Goal: Task Accomplishment & Management: Use online tool/utility

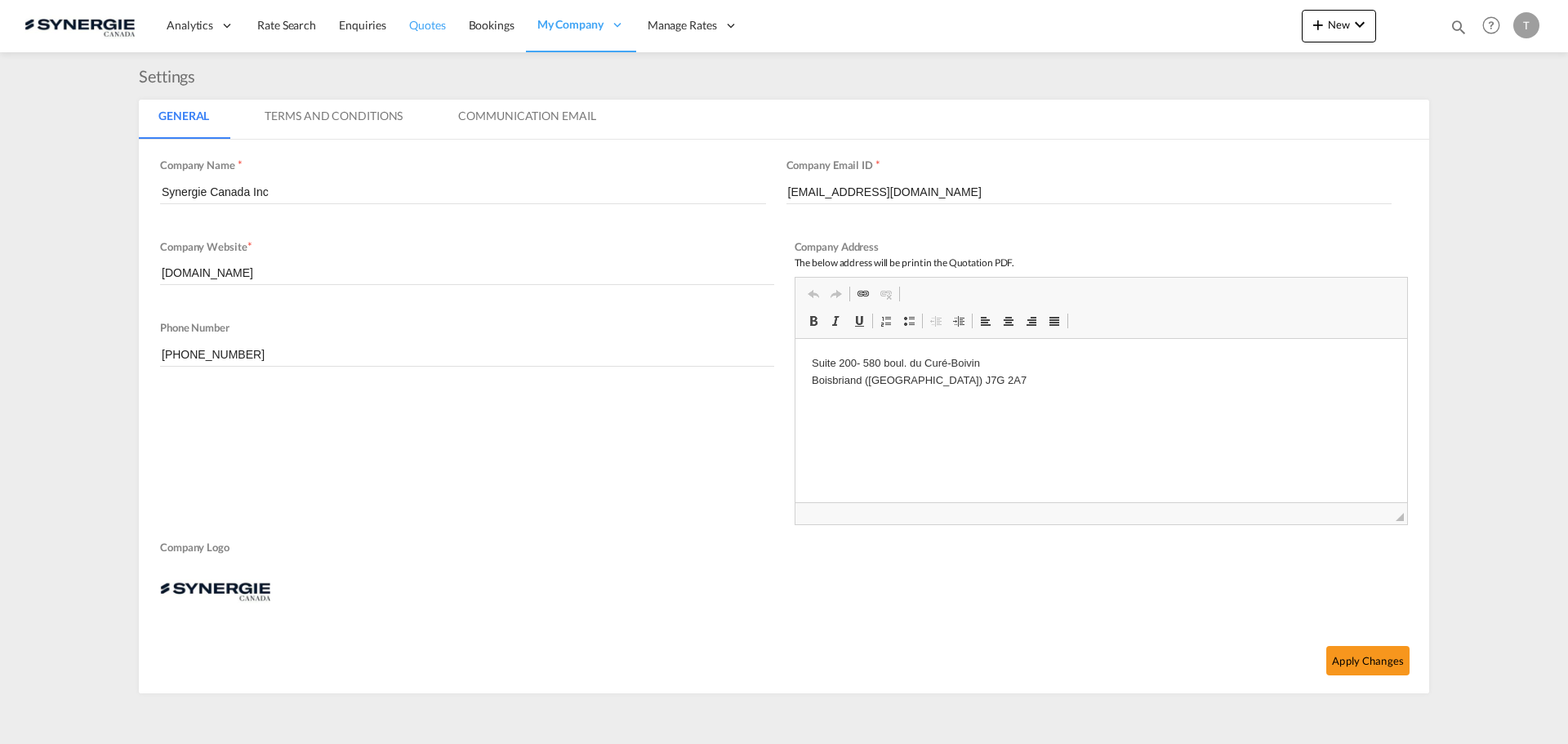
click at [418, 18] on span "Quotes" at bounding box center [427, 24] width 36 height 14
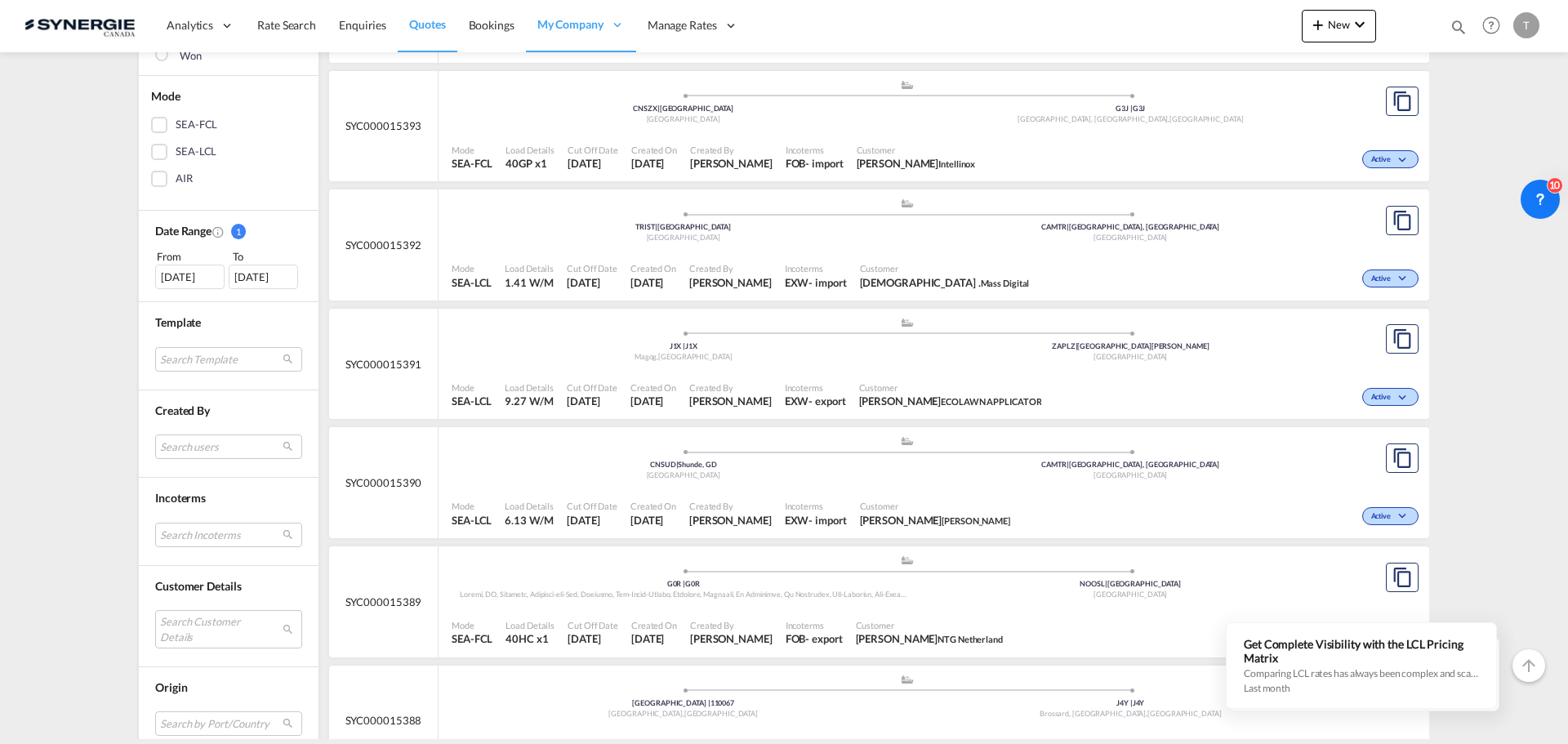
scroll to position [408, 0]
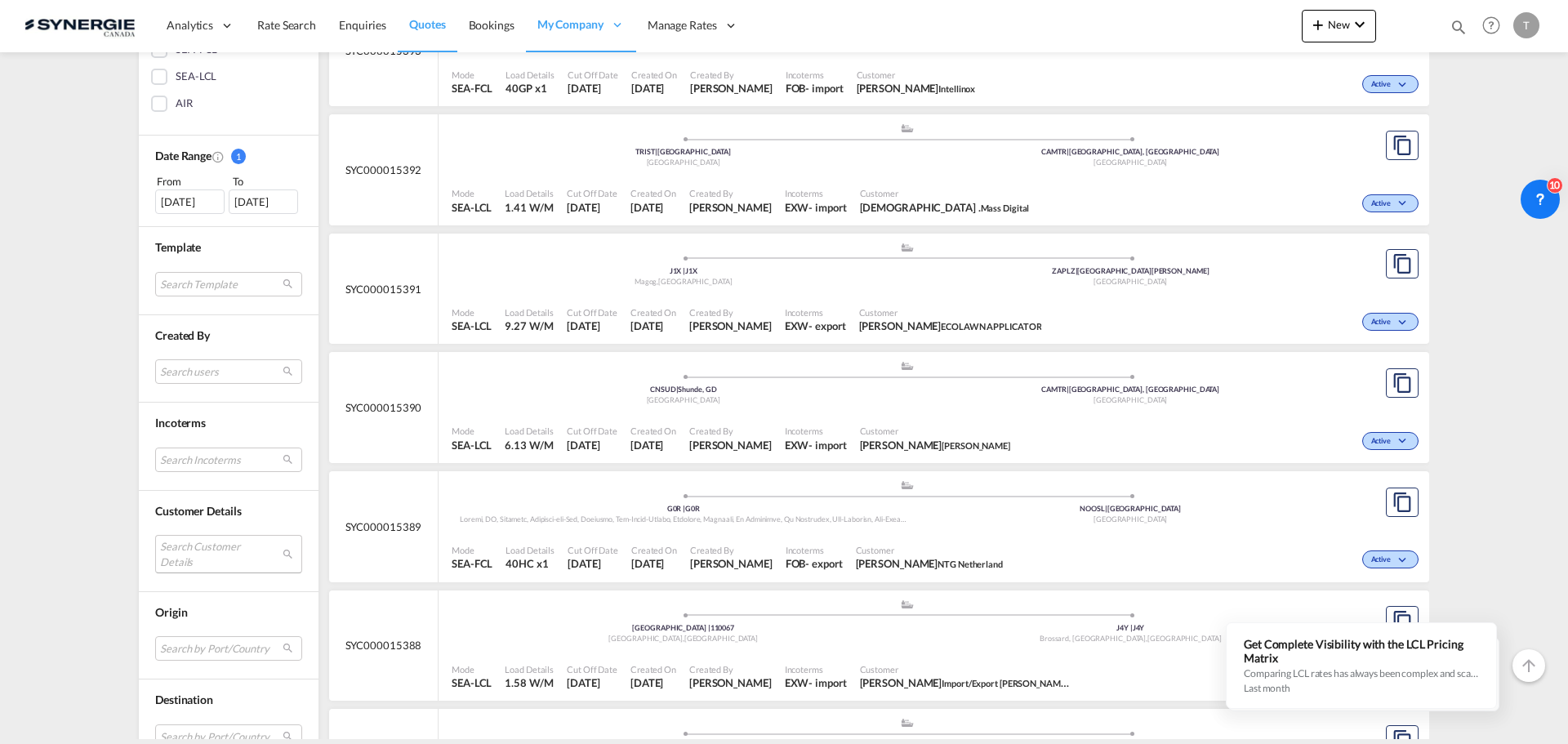
click at [226, 557] on md-select "Search Customer Details user name user naimul LODI lnaimul@yahoo.com | dr. naim…" at bounding box center [228, 554] width 147 height 37
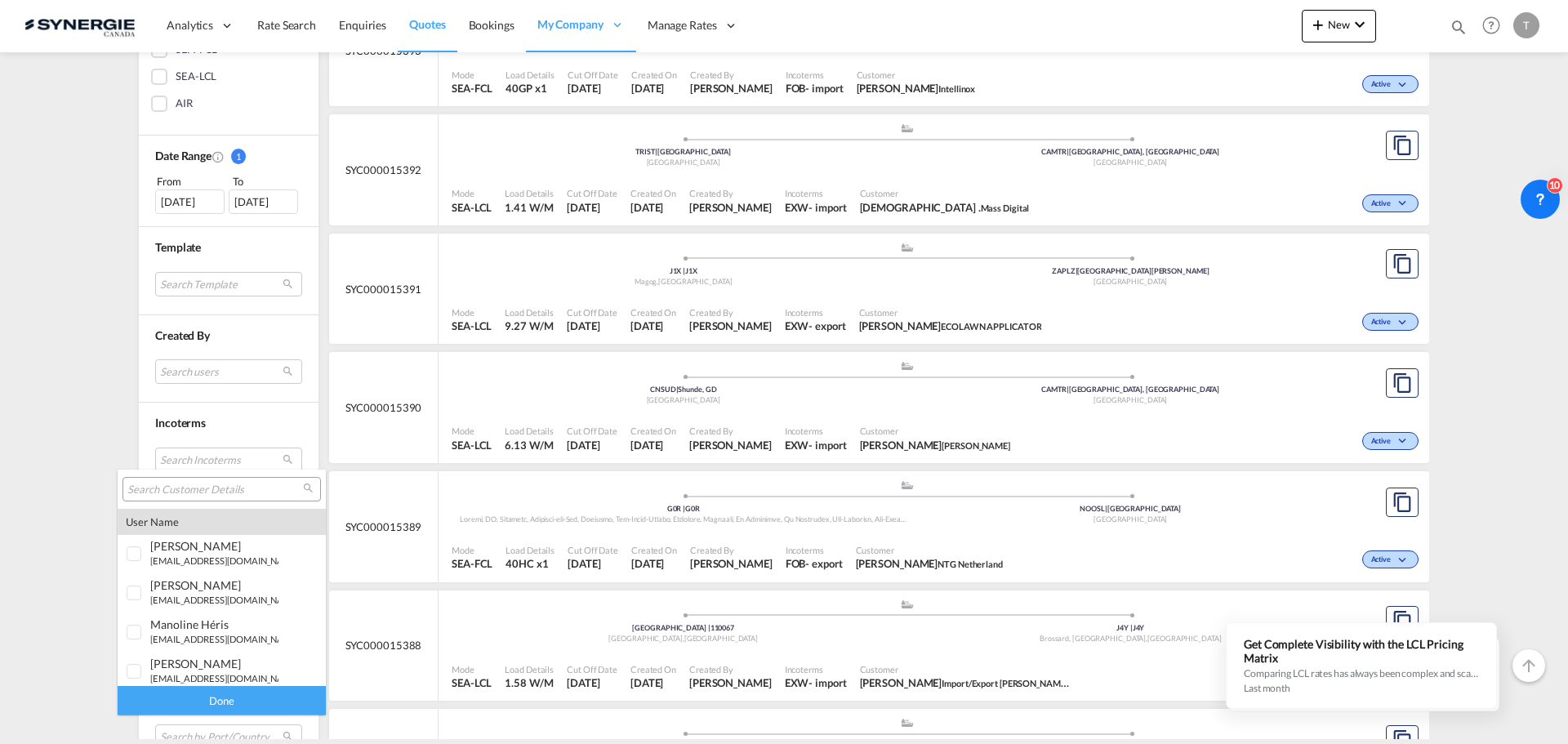
click at [181, 491] on input "search" at bounding box center [215, 490] width 176 height 15
type input "techno"
click at [130, 644] on div at bounding box center [134, 640] width 16 height 16
click at [252, 701] on div "Done" at bounding box center [222, 700] width 209 height 29
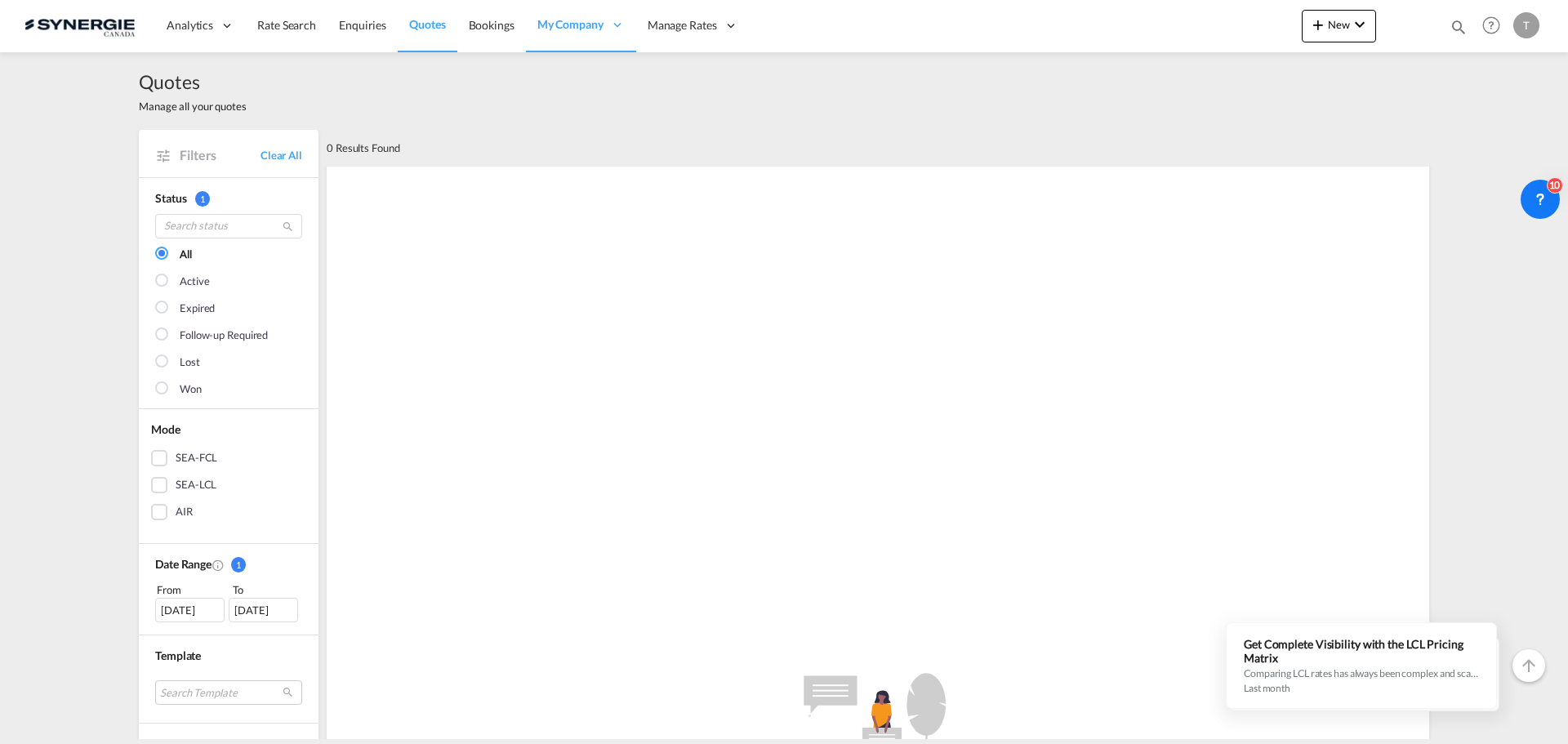
scroll to position [327, 0]
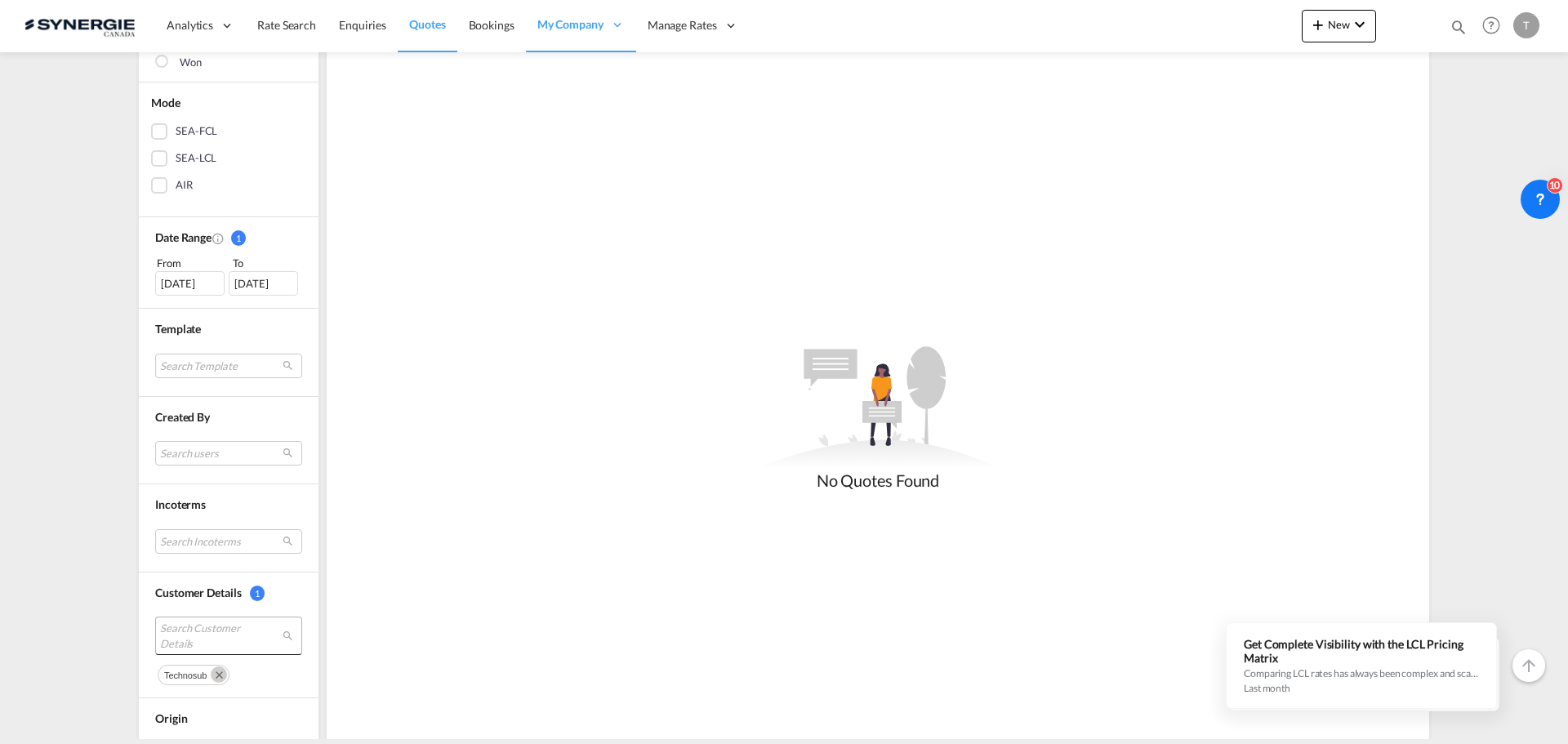
click at [212, 620] on md-select-value "Search Customer Details" at bounding box center [228, 635] width 147 height 37
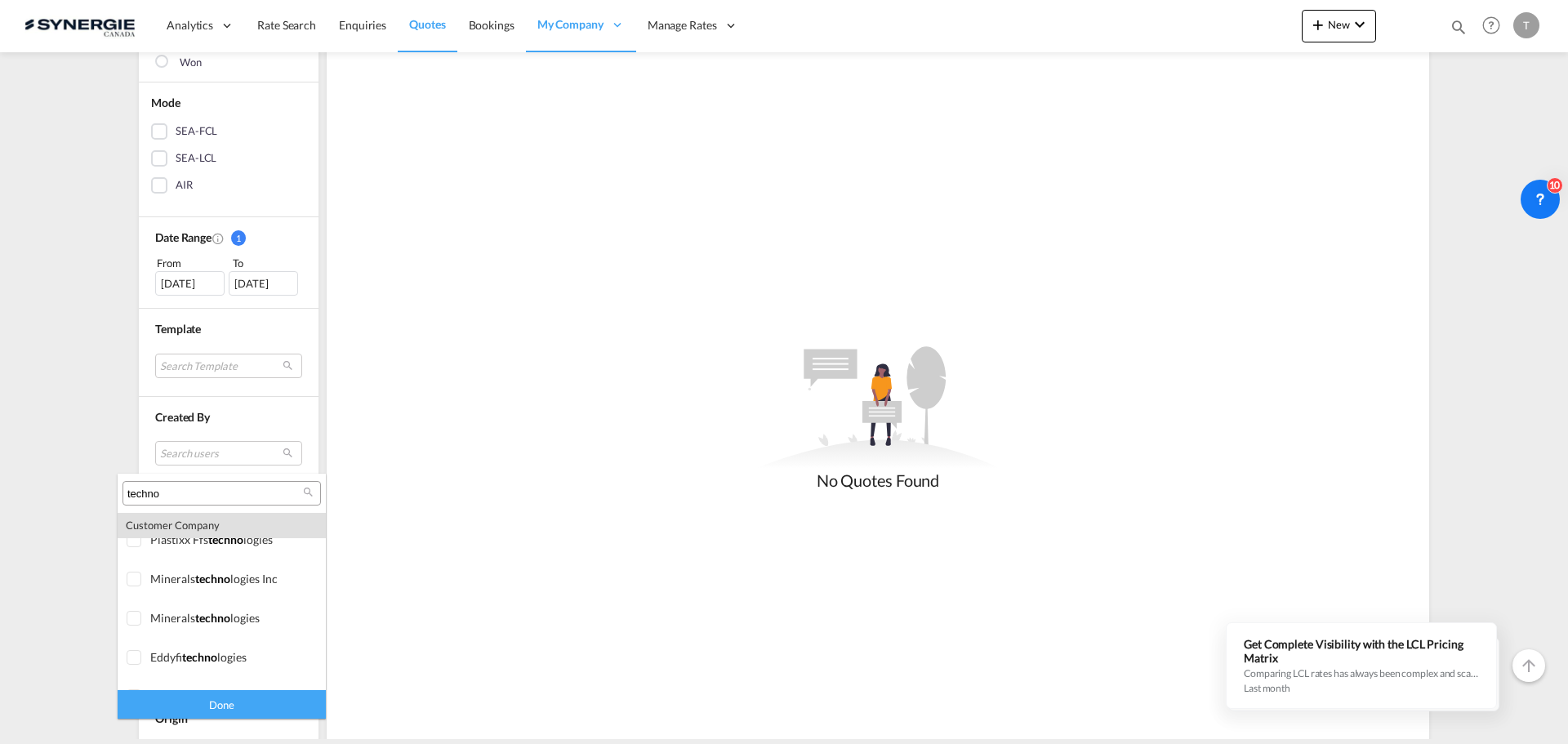
scroll to position [1443, 0]
click at [186, 491] on input "techno" at bounding box center [215, 494] width 176 height 15
paste input "Technosub"
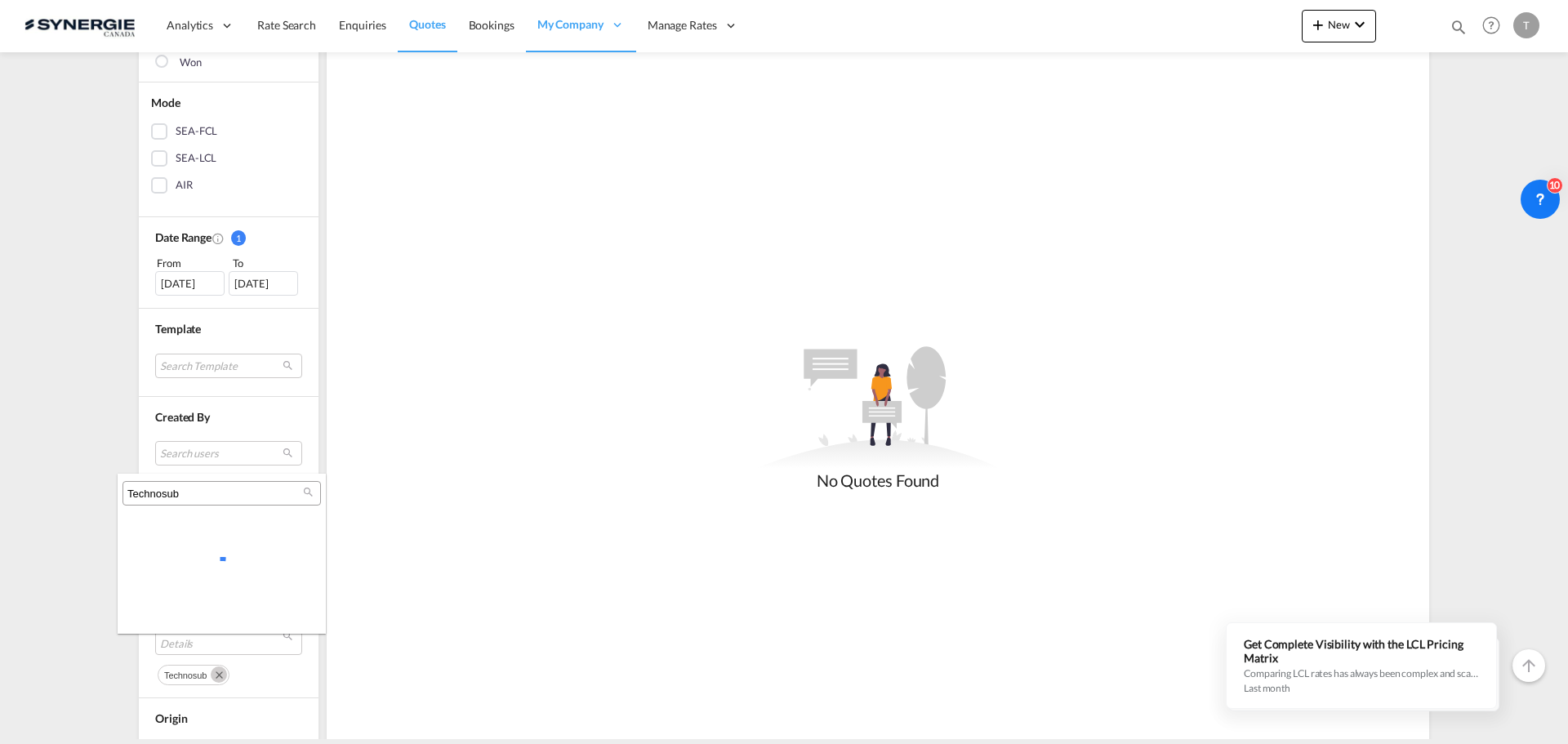
scroll to position [0, 0]
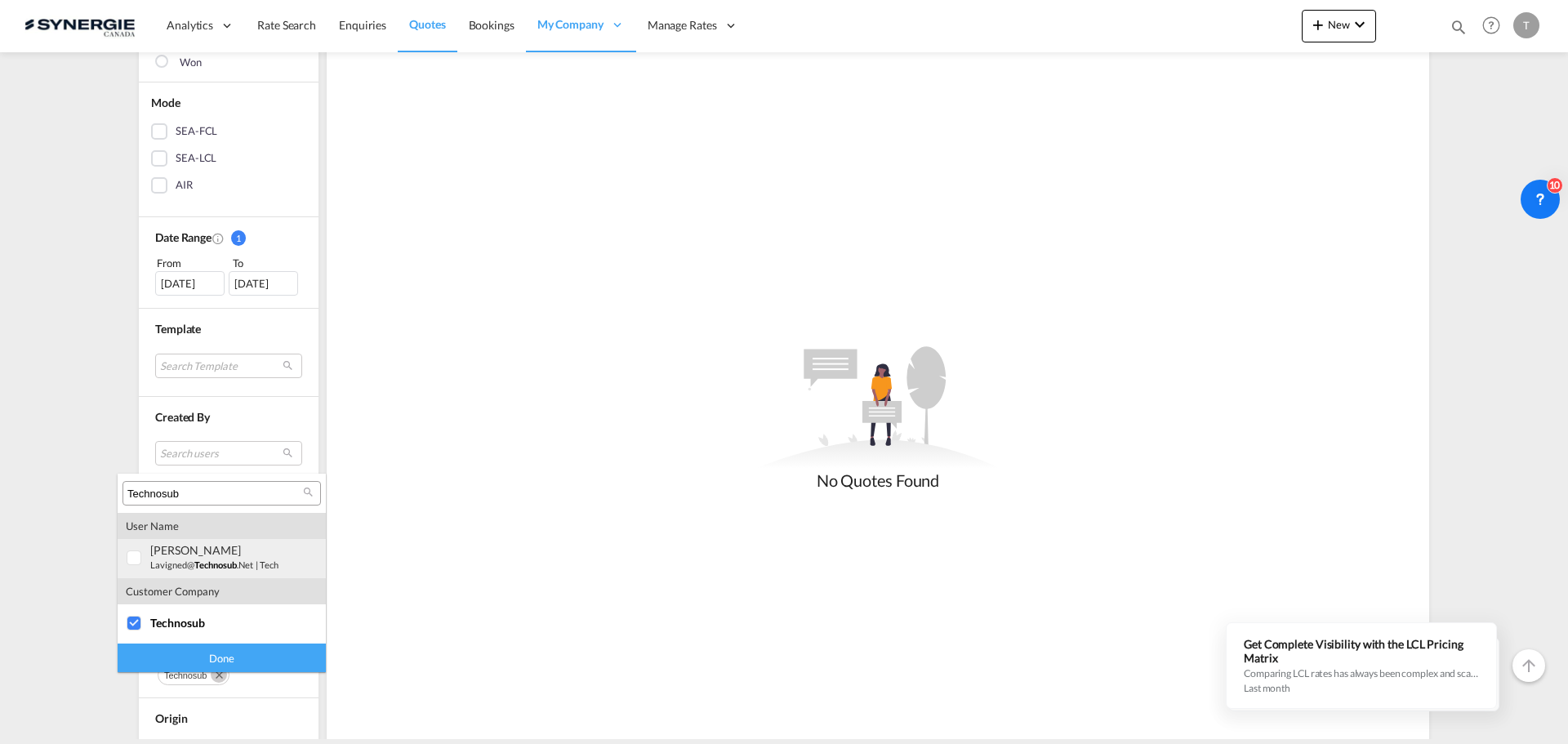
type input "Technosub"
click at [132, 563] on div at bounding box center [134, 558] width 16 height 16
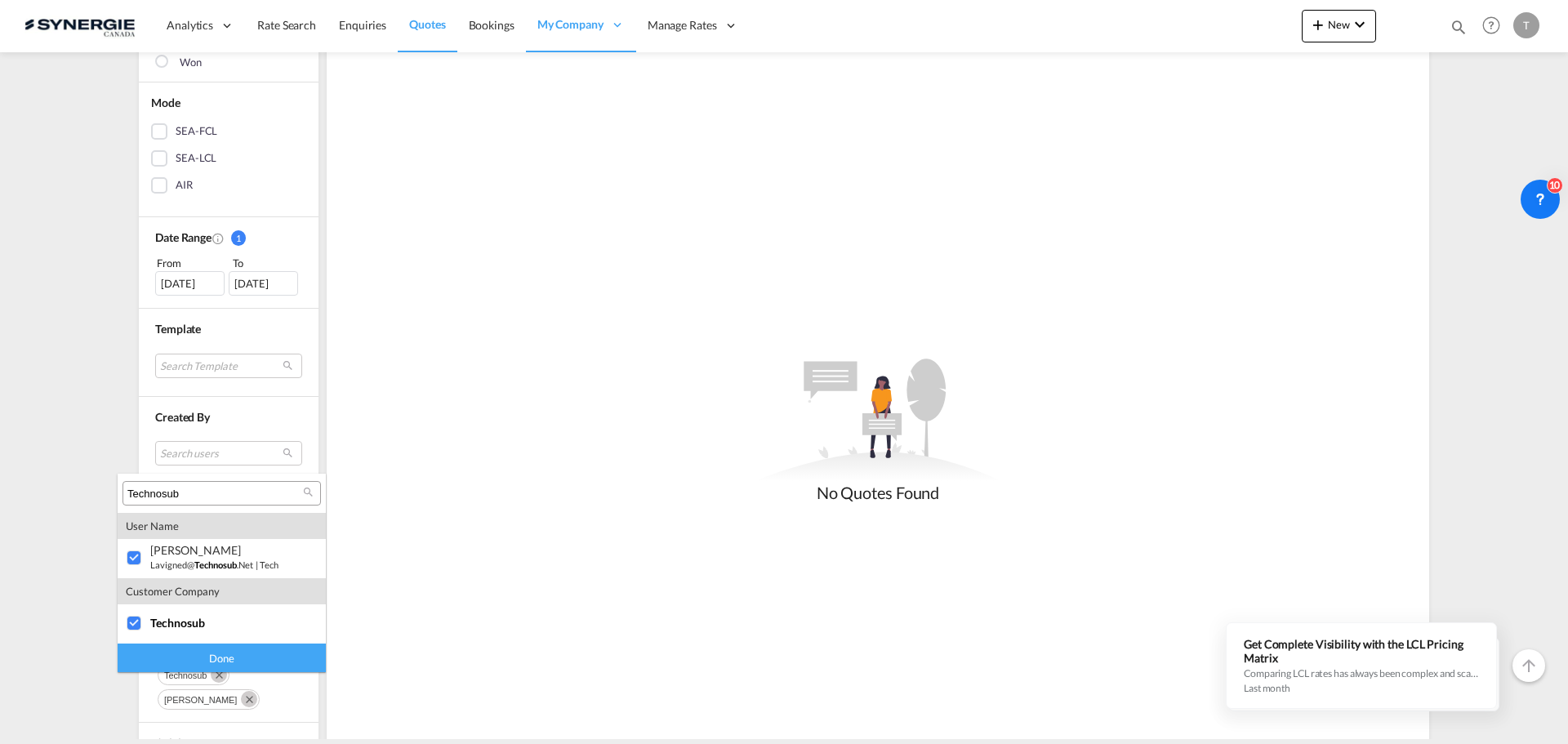
click at [254, 657] on div "Done" at bounding box center [222, 658] width 209 height 29
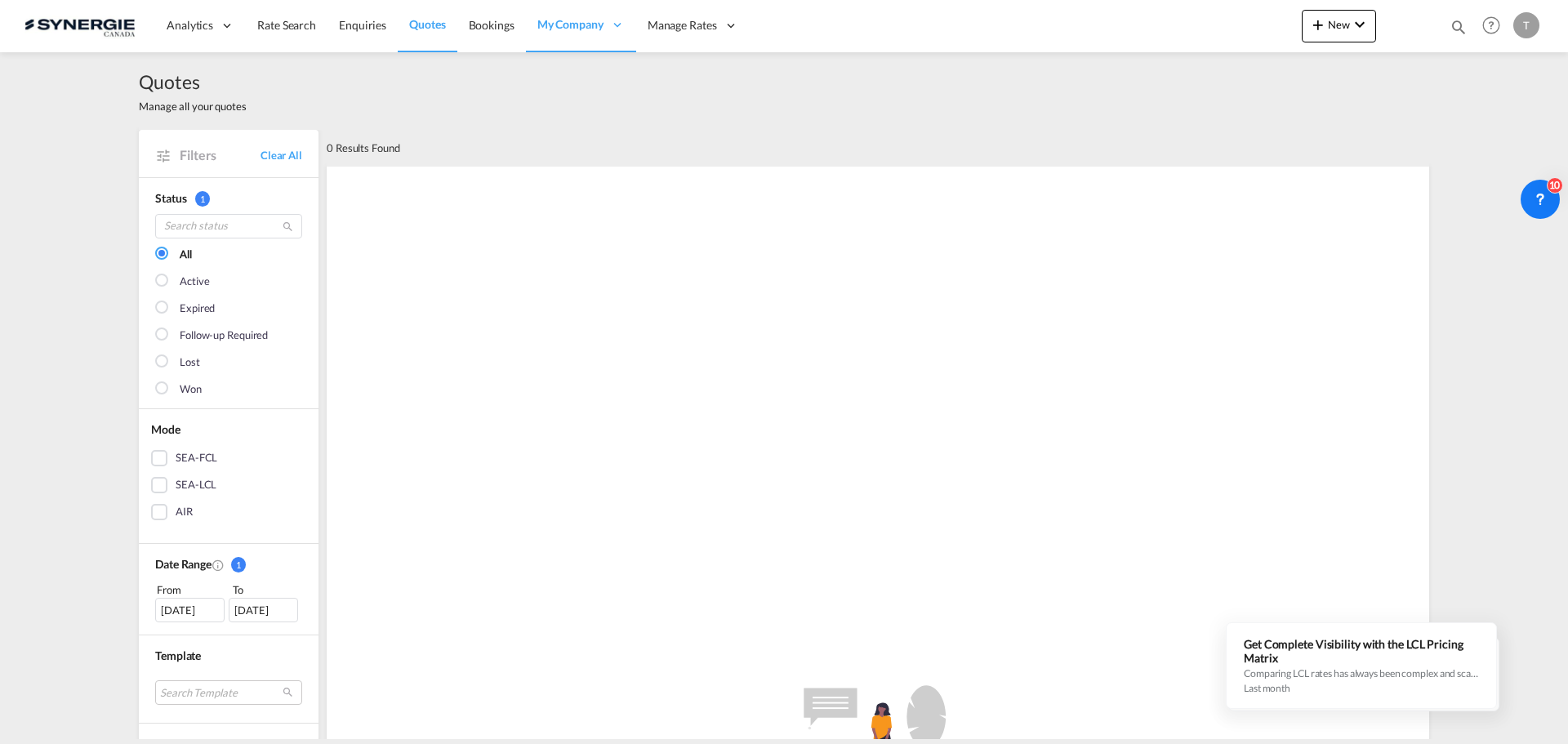
click at [199, 615] on div "10 Sep 2025" at bounding box center [190, 610] width 69 height 24
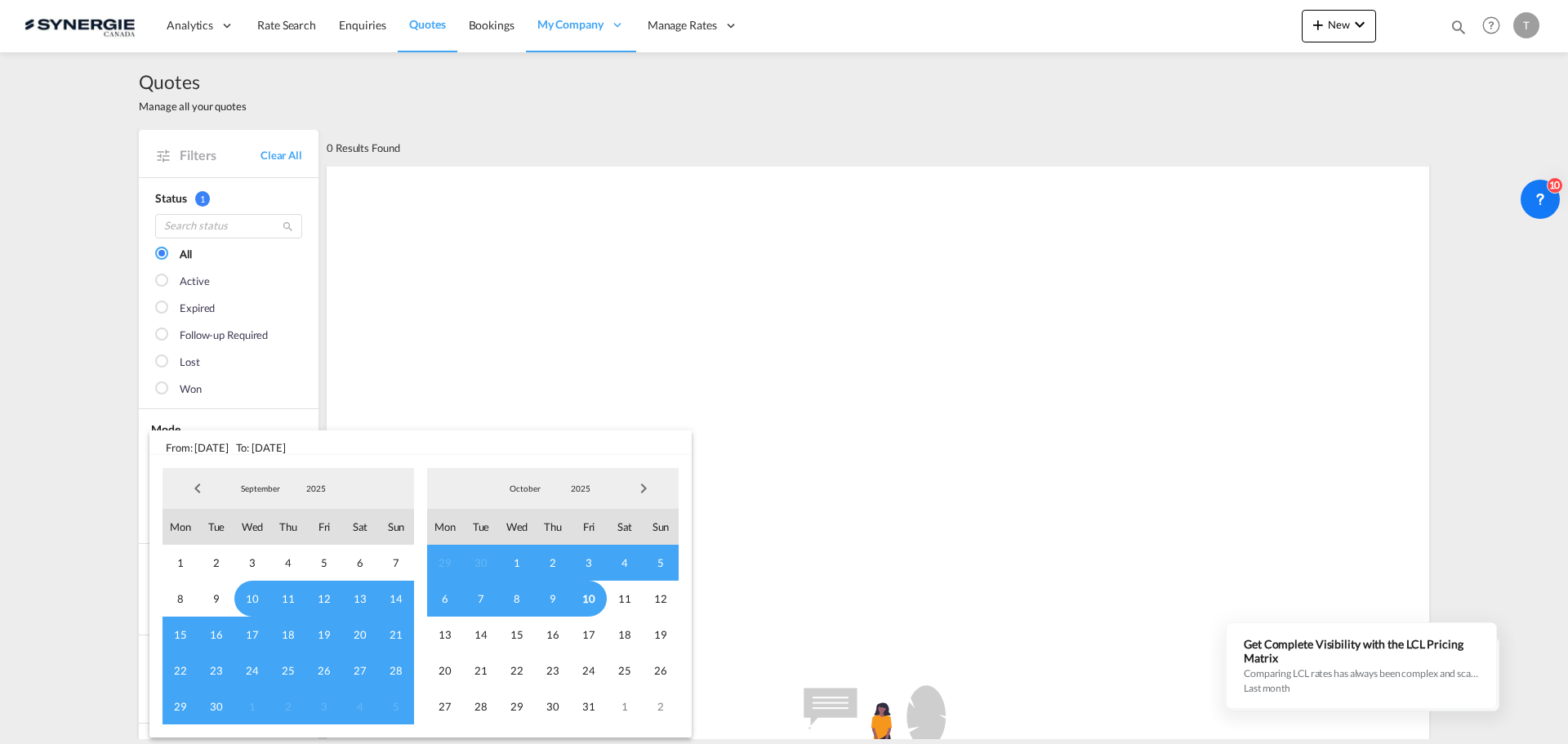
click at [572, 269] on md-backdrop at bounding box center [784, 372] width 1568 height 744
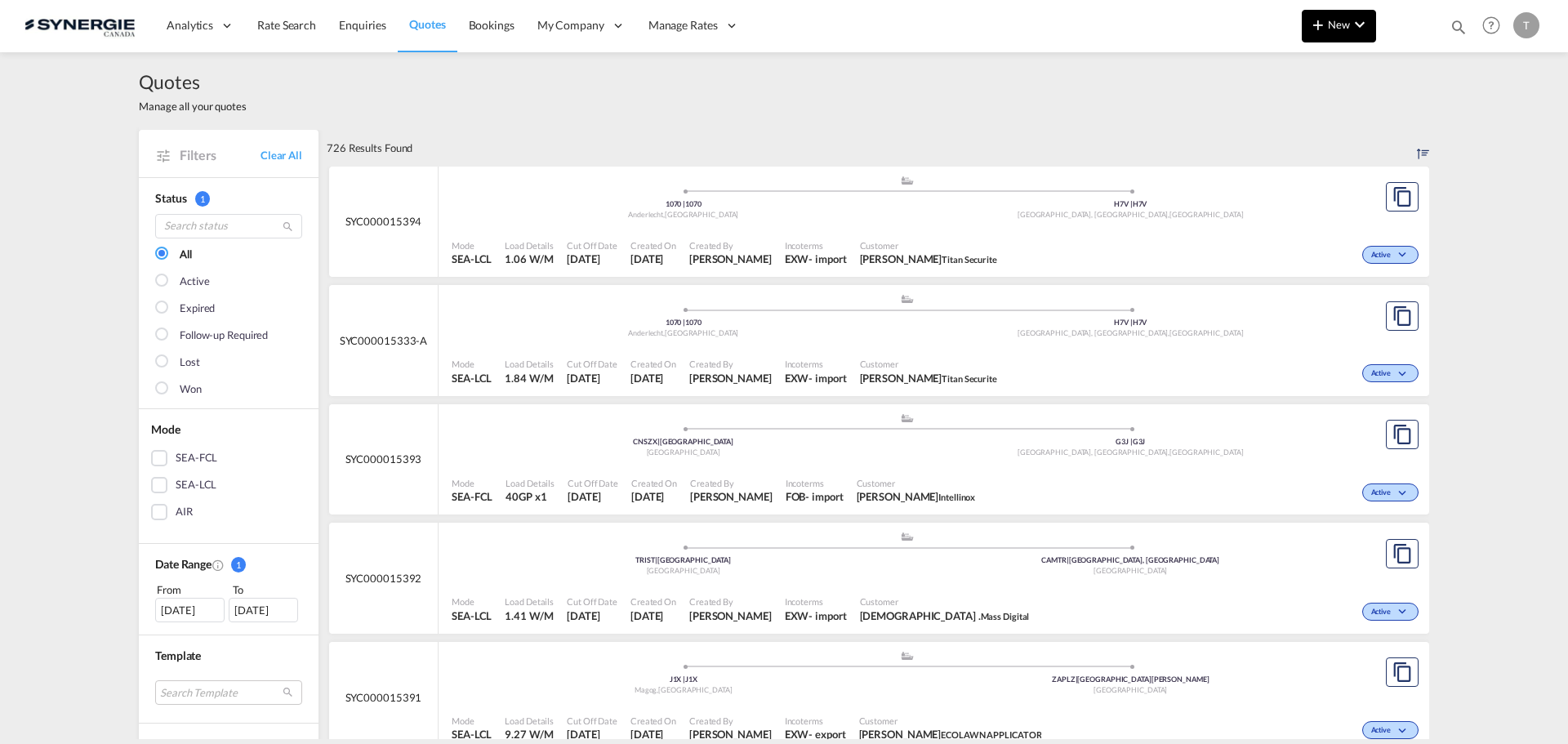
click at [1357, 29] on md-icon "icon-chevron-down" at bounding box center [1359, 24] width 20 height 20
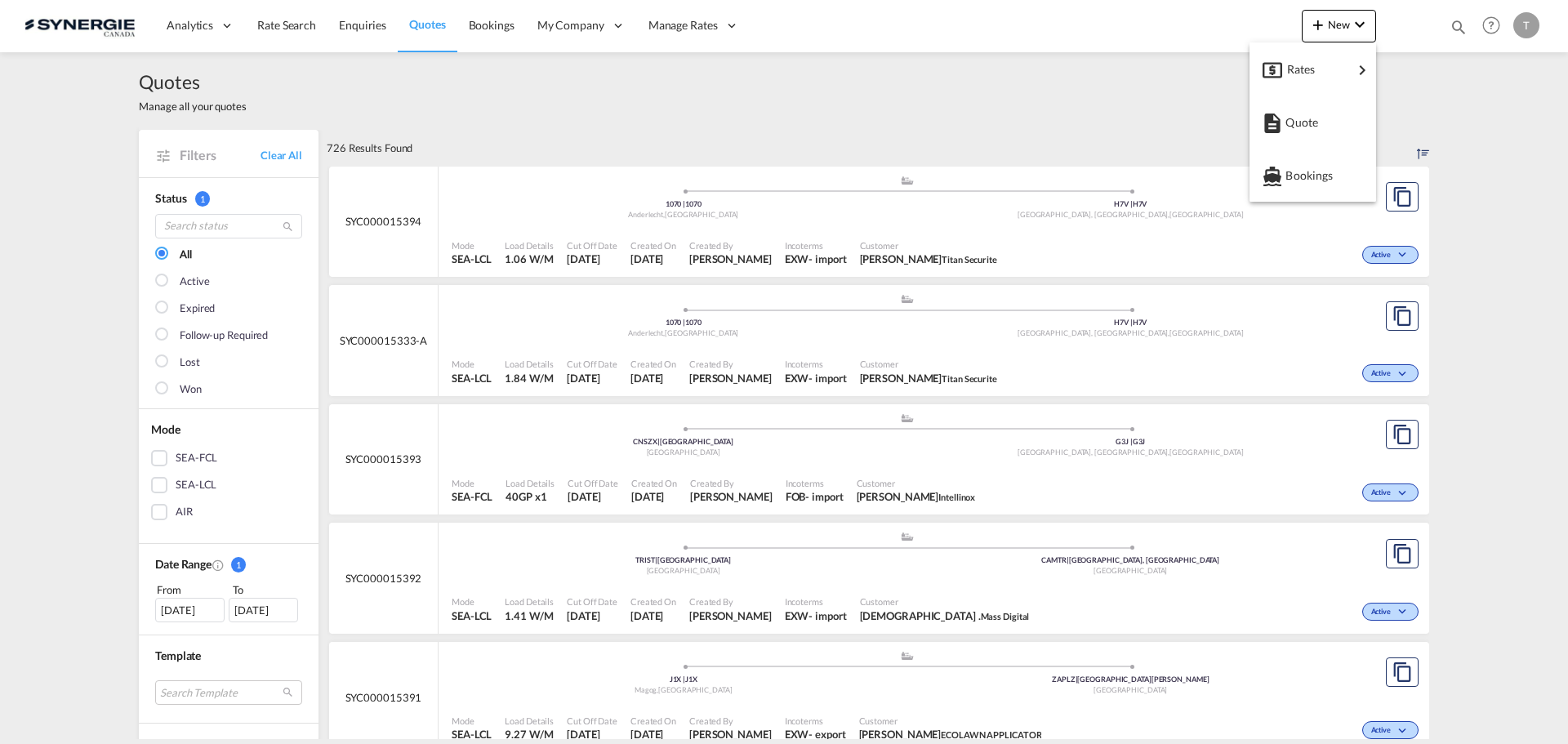
click at [1467, 70] on md-backdrop at bounding box center [784, 372] width 1568 height 744
click at [1459, 32] on md-icon "icon-magnify" at bounding box center [1458, 26] width 18 height 18
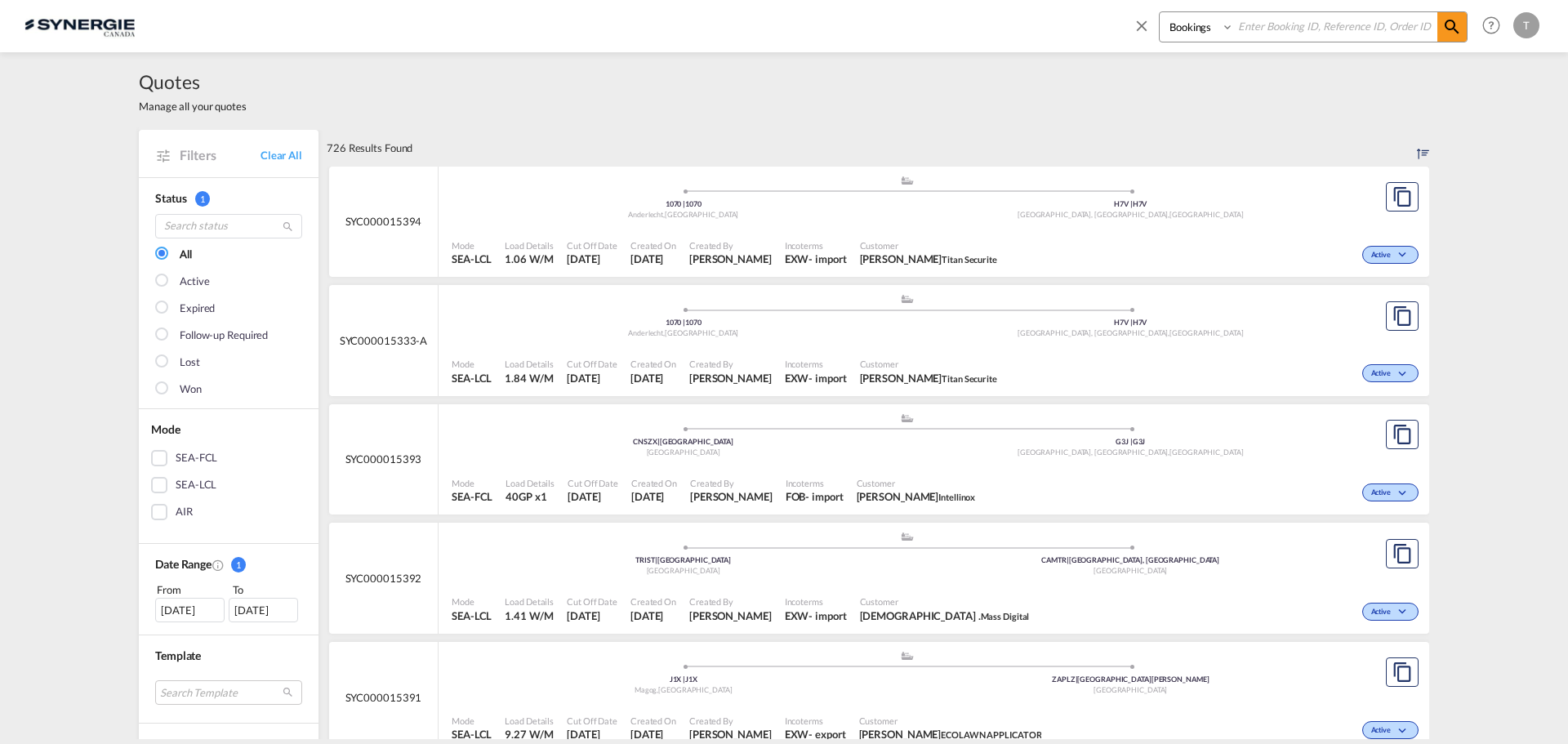
click at [1211, 25] on select "Bookings Quotes Enquiries" at bounding box center [1198, 26] width 78 height 29
select select "Quotes"
click at [1159, 12] on select "Bookings Quotes Enquiries" at bounding box center [1198, 26] width 78 height 29
click at [1241, 26] on input at bounding box center [1335, 26] width 203 height 29
paste input "SYC000015257"
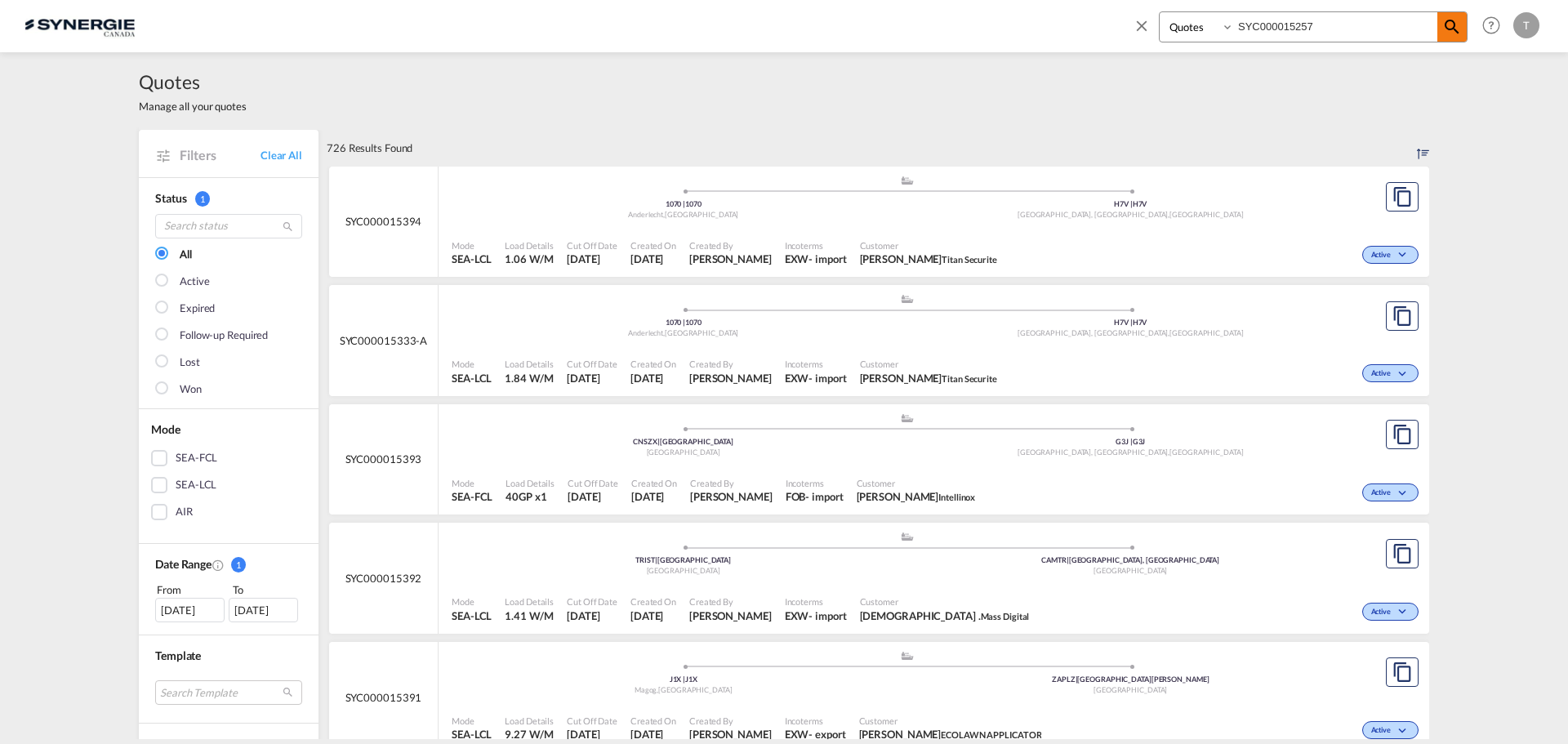
type input "SYC000015257"
click at [1446, 29] on md-icon "icon-magnify" at bounding box center [1452, 26] width 20 height 20
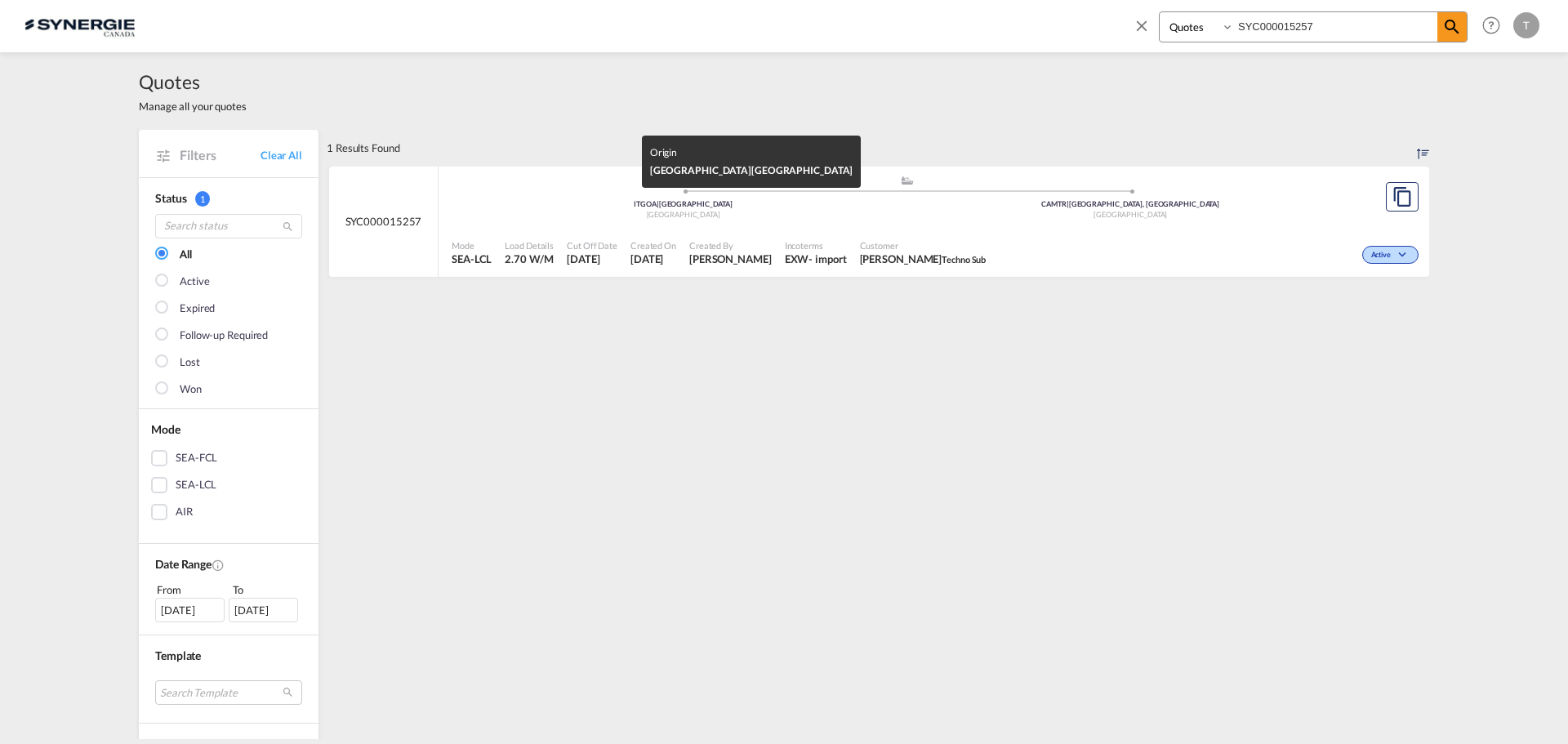
click at [529, 199] on div "ITGOA | Genova" at bounding box center [683, 204] width 447 height 10
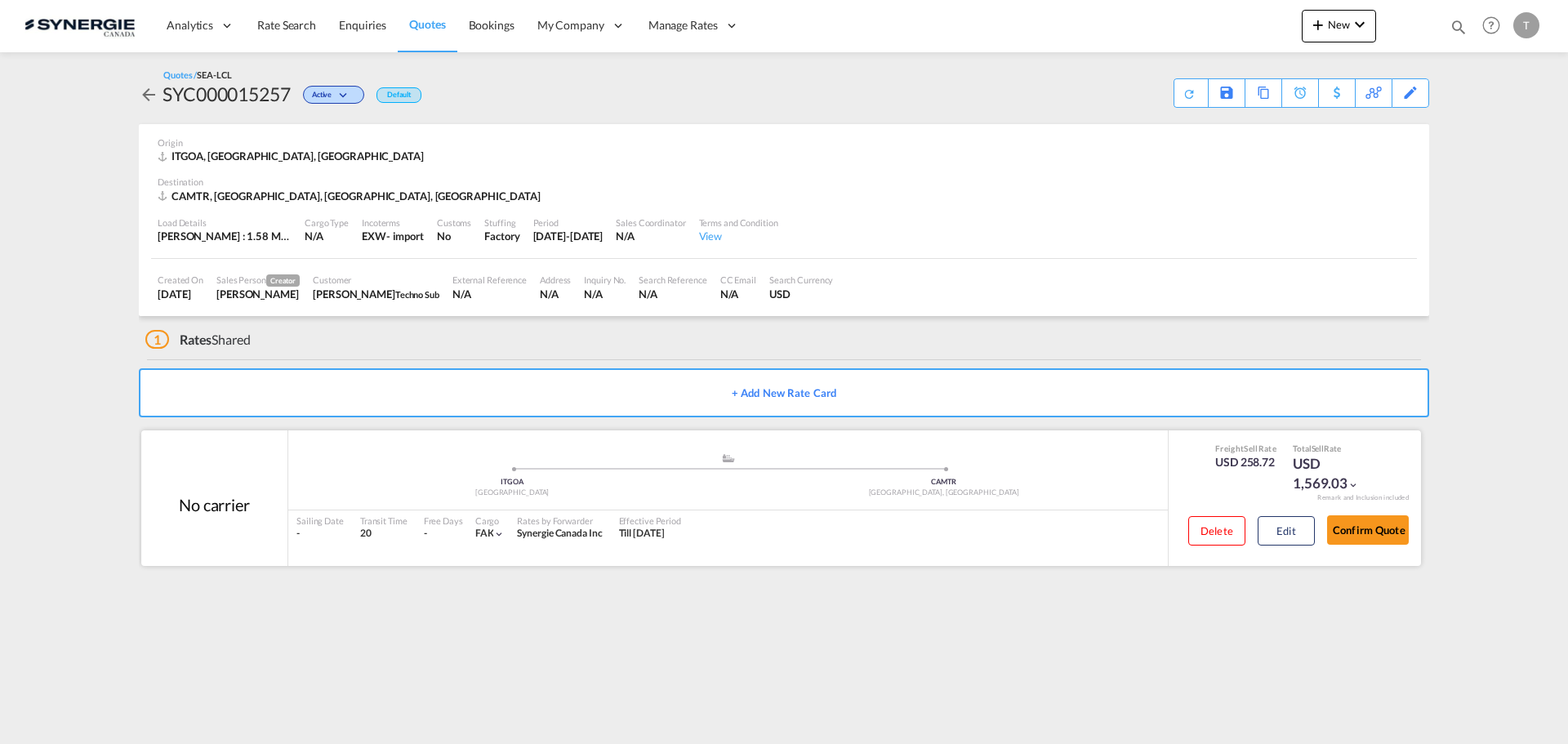
click at [1180, 474] on div "Freight Sell Rate USD 258.72 Total Sell Rate USD 1,569.03 Remark and Inclusion …" at bounding box center [1294, 498] width 254 height 136
click at [1283, 532] on button "Edit" at bounding box center [1285, 531] width 57 height 29
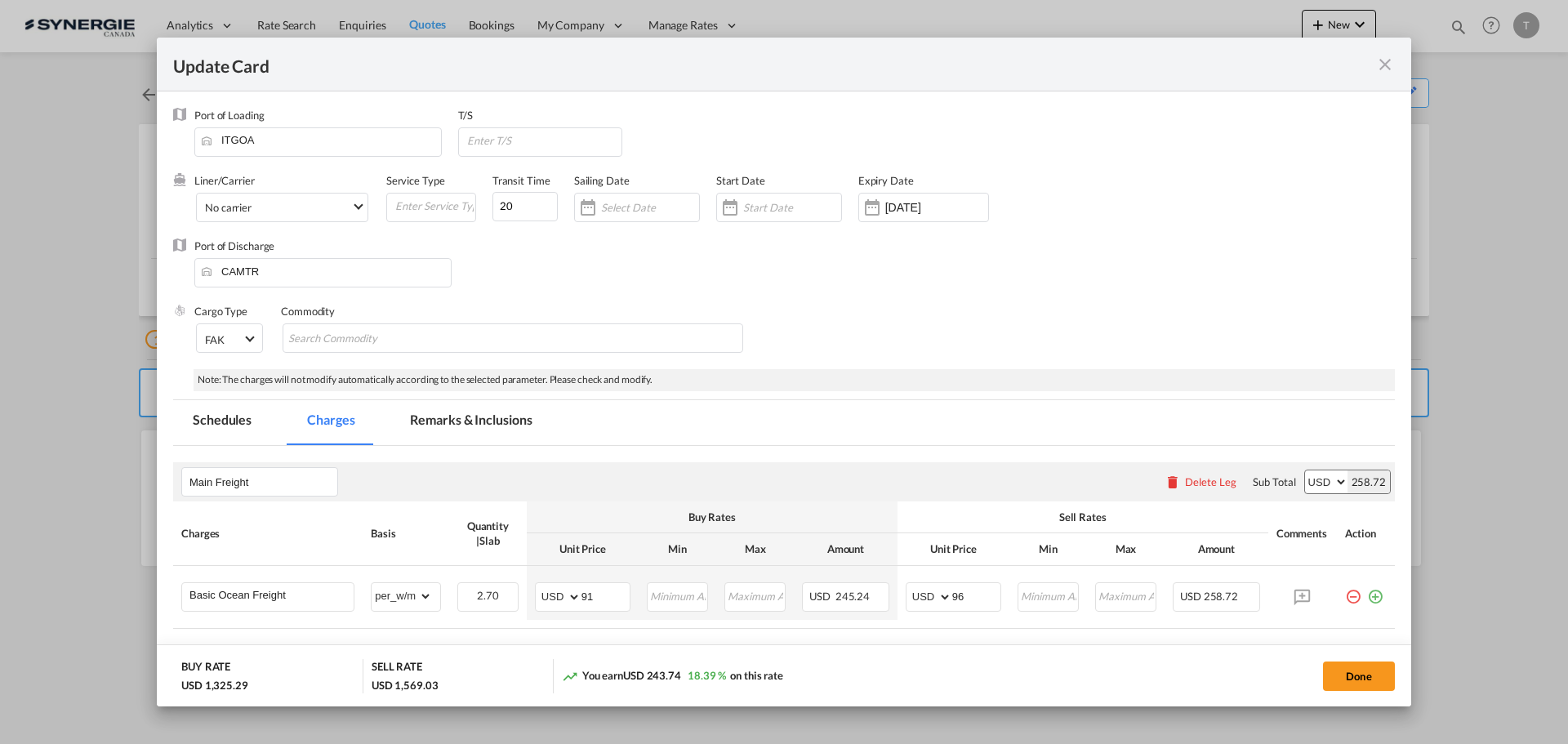
click at [1389, 57] on md-icon "icon-close fg-AAA8AD m-0 pointer" at bounding box center [1385, 64] width 20 height 20
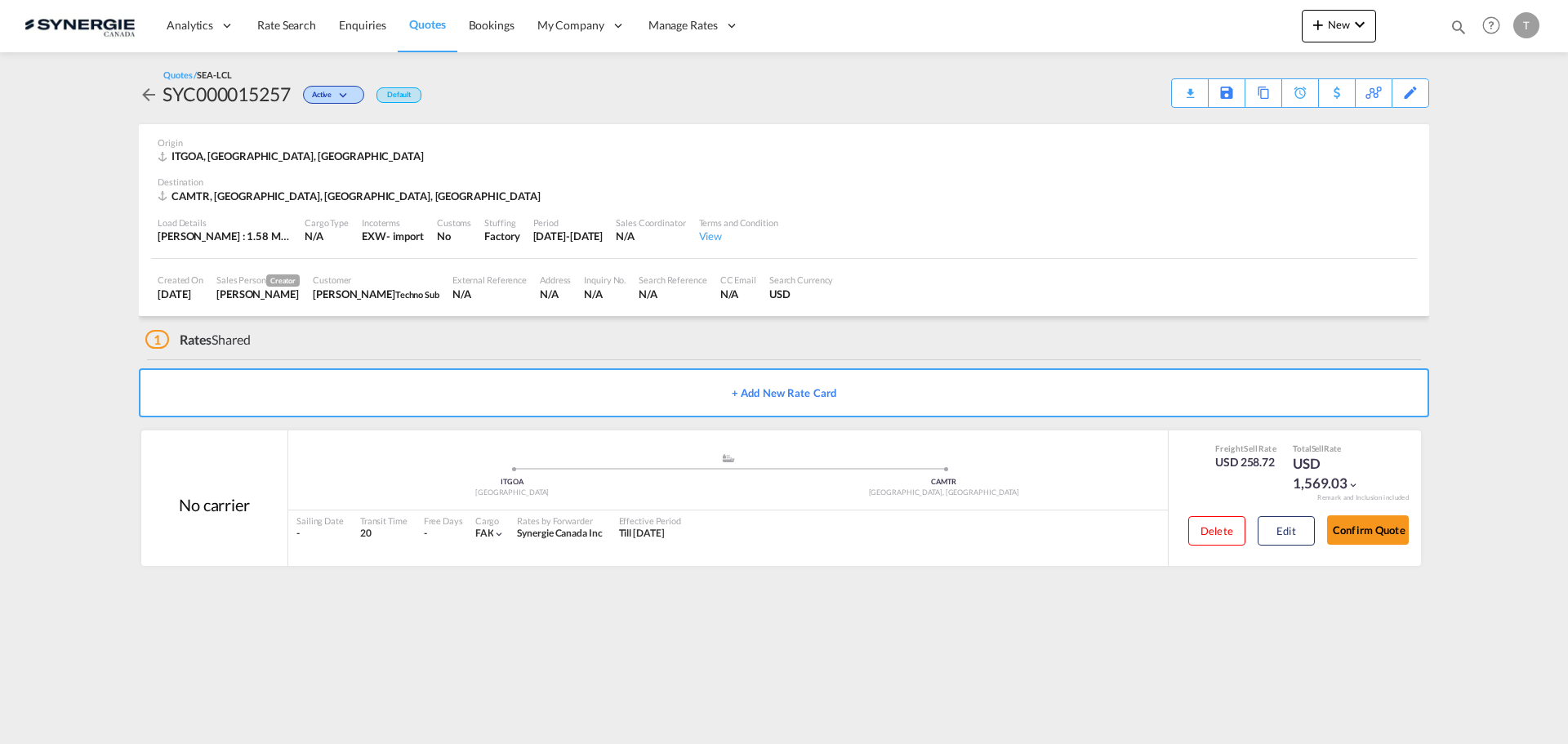
click at [1449, 28] on md-icon "icon-magnify" at bounding box center [1458, 26] width 18 height 18
click at [1249, 17] on input at bounding box center [1335, 26] width 203 height 29
click at [1217, 26] on select "Bookings Quotes Enquiries" at bounding box center [1198, 26] width 78 height 29
select select "Quotes"
click at [1159, 12] on select "Bookings Quotes Enquiries" at bounding box center [1198, 26] width 78 height 29
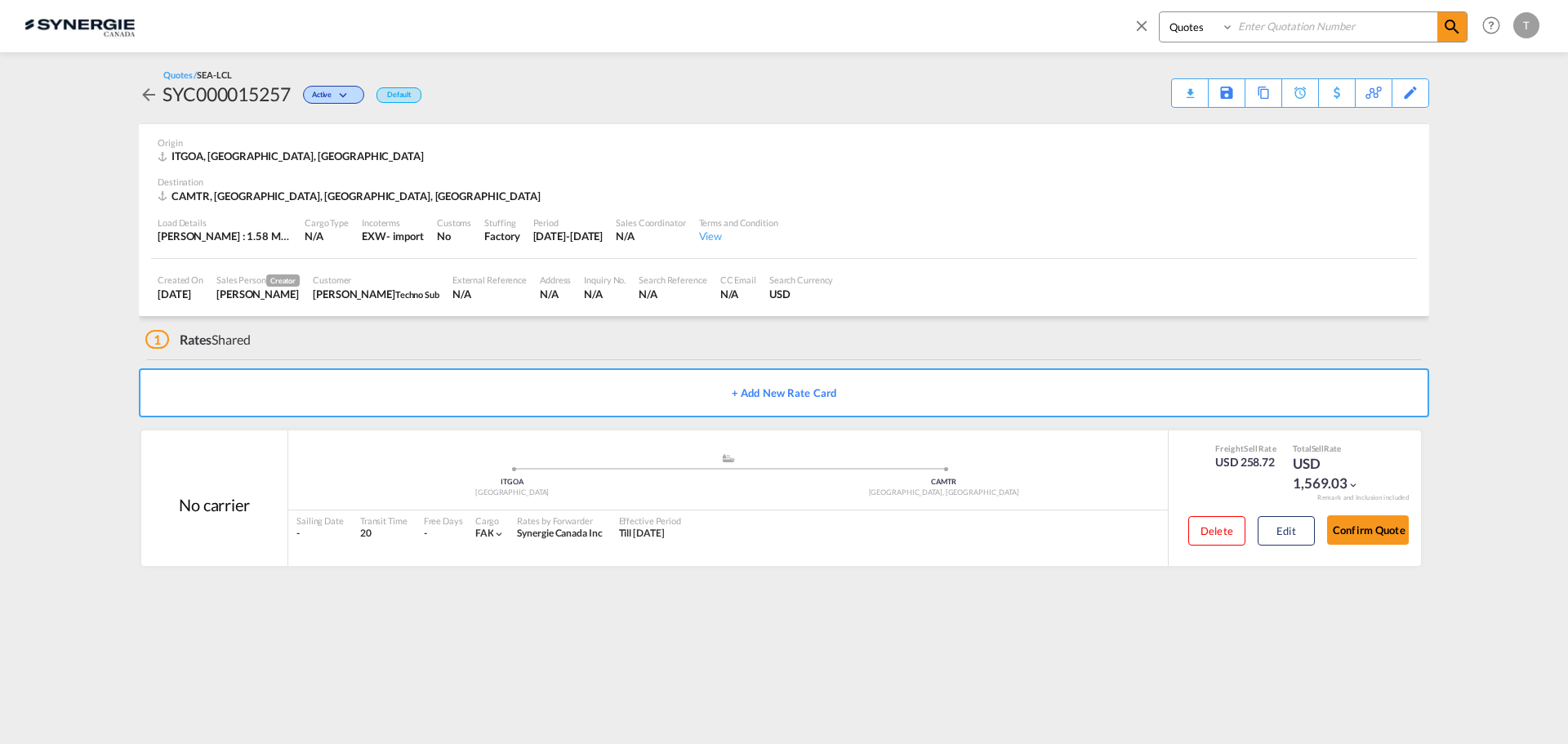
click at [1265, 22] on input at bounding box center [1335, 26] width 203 height 29
paste input "SYC000015286"
type input "SYC000015286"
click at [1457, 33] on md-icon "icon-magnify" at bounding box center [1452, 26] width 20 height 20
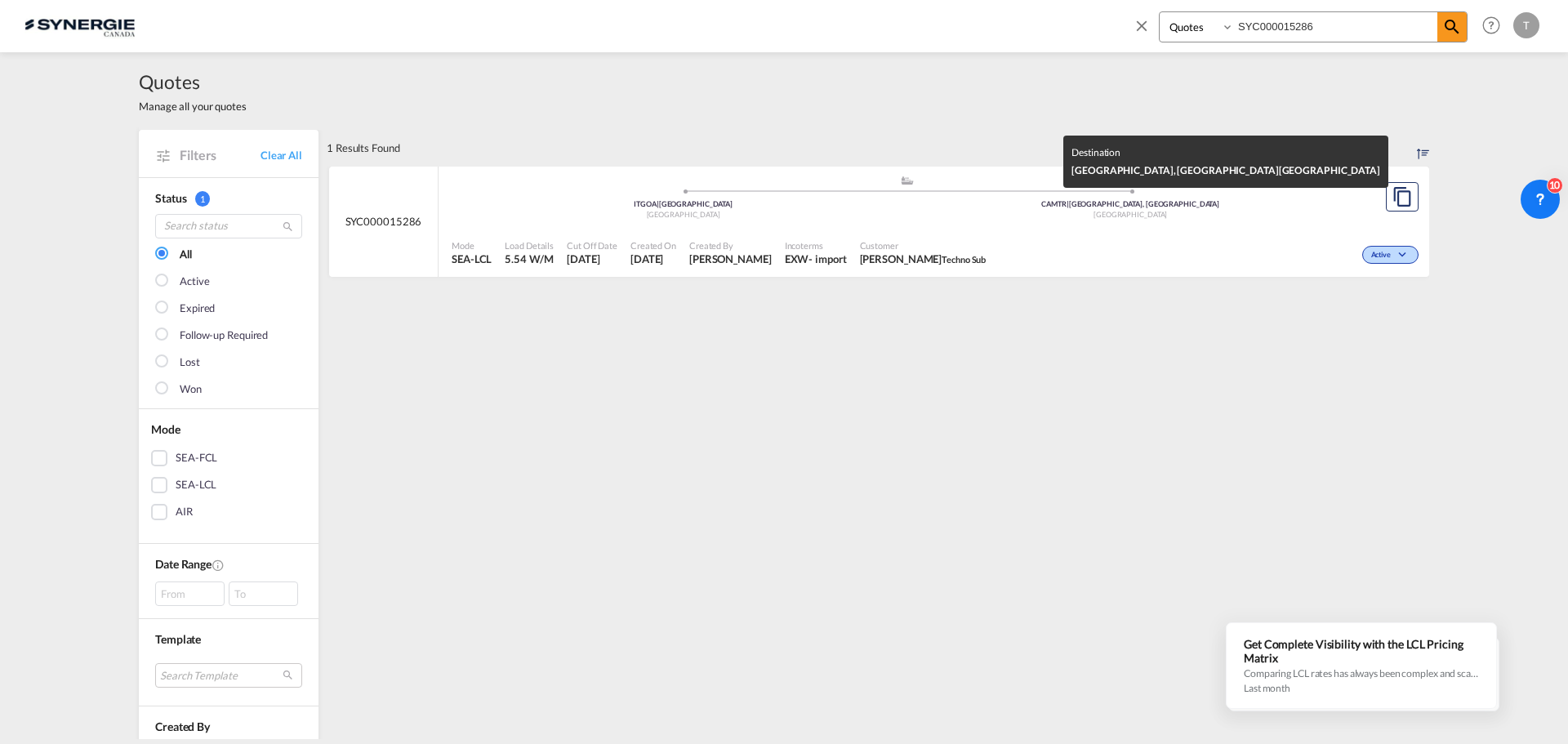
click at [1181, 213] on div "Canada" at bounding box center [1131, 214] width 447 height 10
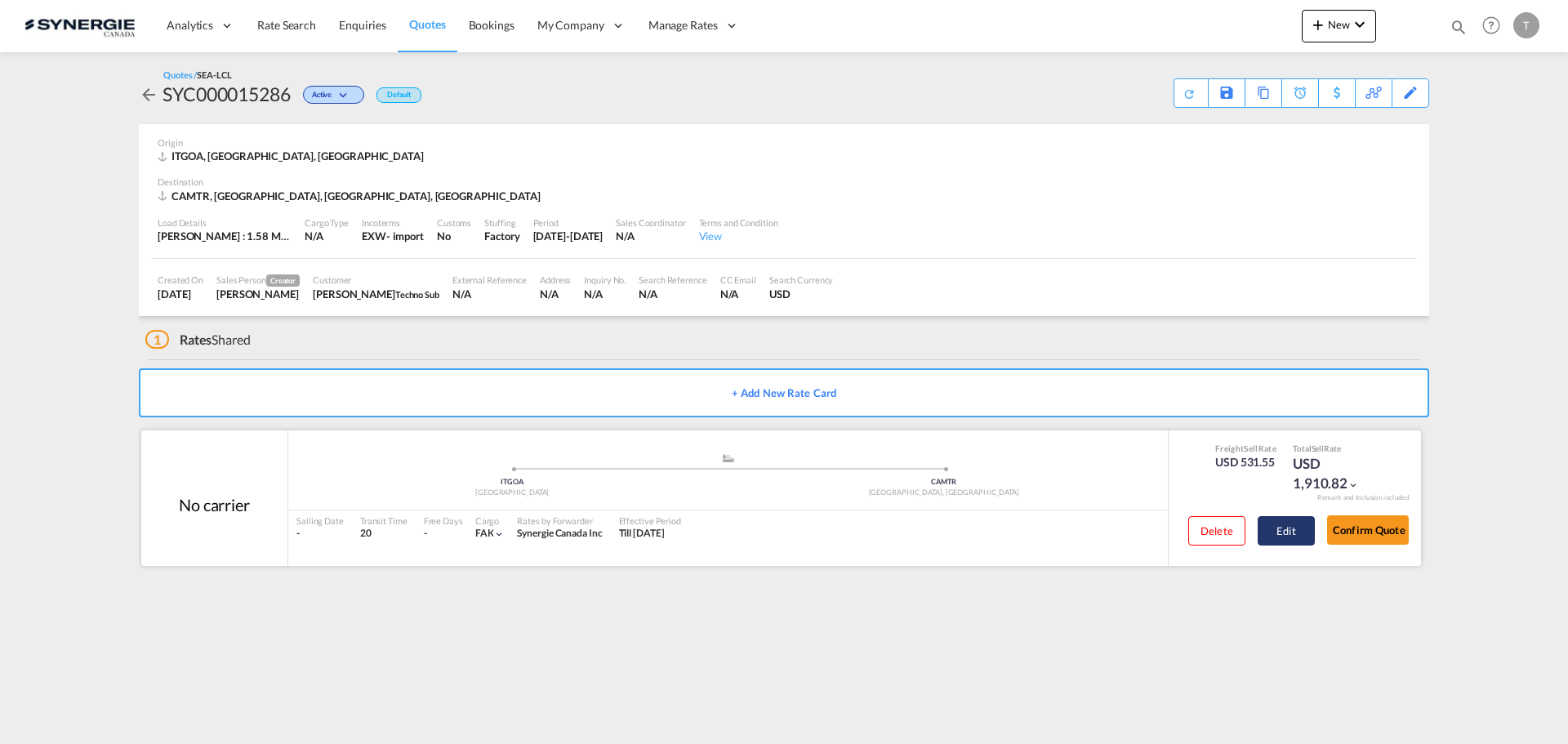
click at [1302, 532] on button "Edit" at bounding box center [1285, 531] width 57 height 29
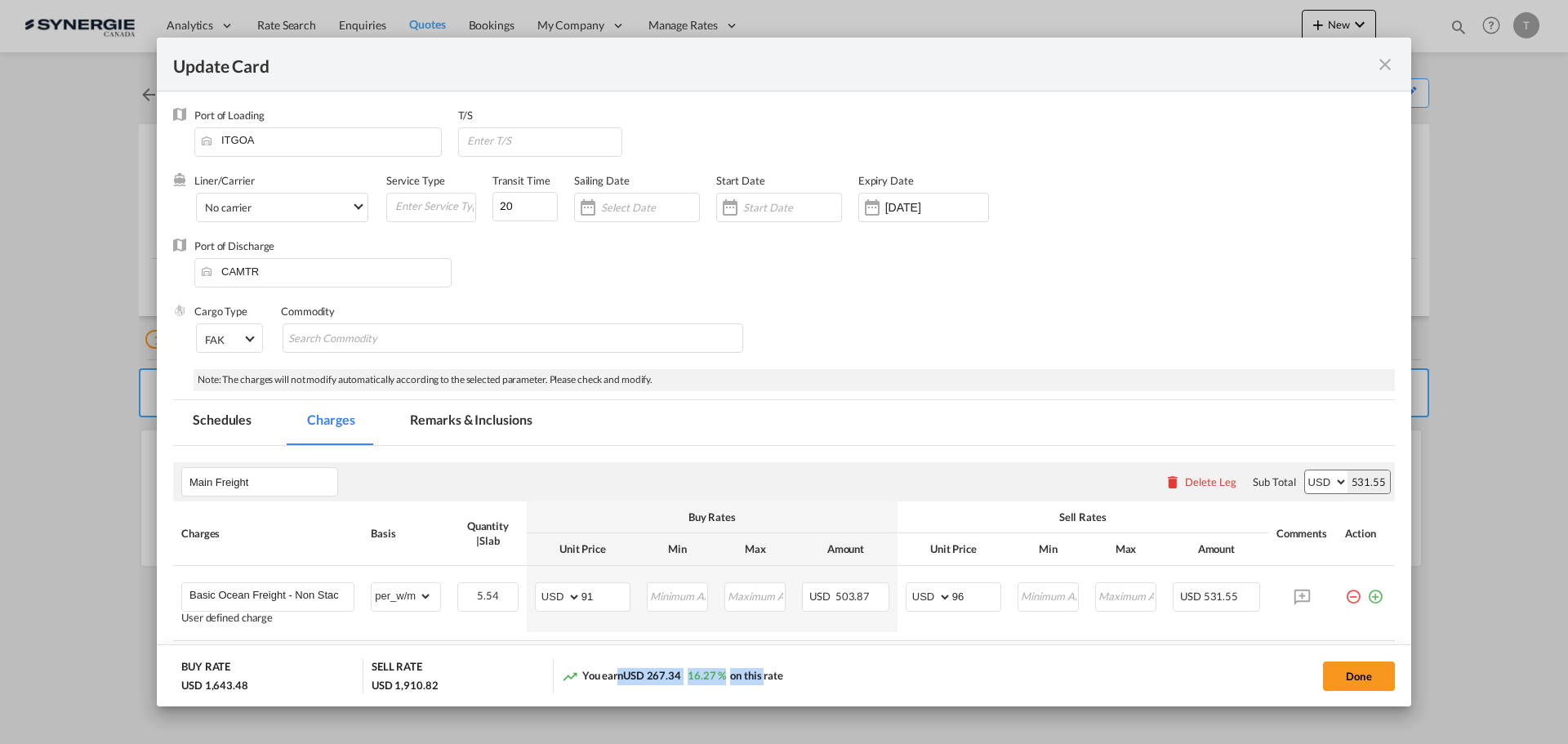
drag, startPoint x: 617, startPoint y: 674, endPoint x: 784, endPoint y: 664, distance: 167.3
click at [769, 665] on div "You earn USD 267.34 16.27 % on this rate" at bounding box center [744, 676] width 364 height 34
click at [831, 664] on div "You earn USD 267.34 16.27 % on this rate" at bounding box center [744, 676] width 364 height 34
drag, startPoint x: 739, startPoint y: 667, endPoint x: 813, endPoint y: 667, distance: 74.0
click at [813, 667] on div "You earn USD 267.34 16.27 % on this rate" at bounding box center [744, 676] width 364 height 34
